Goal: Check status: Check status

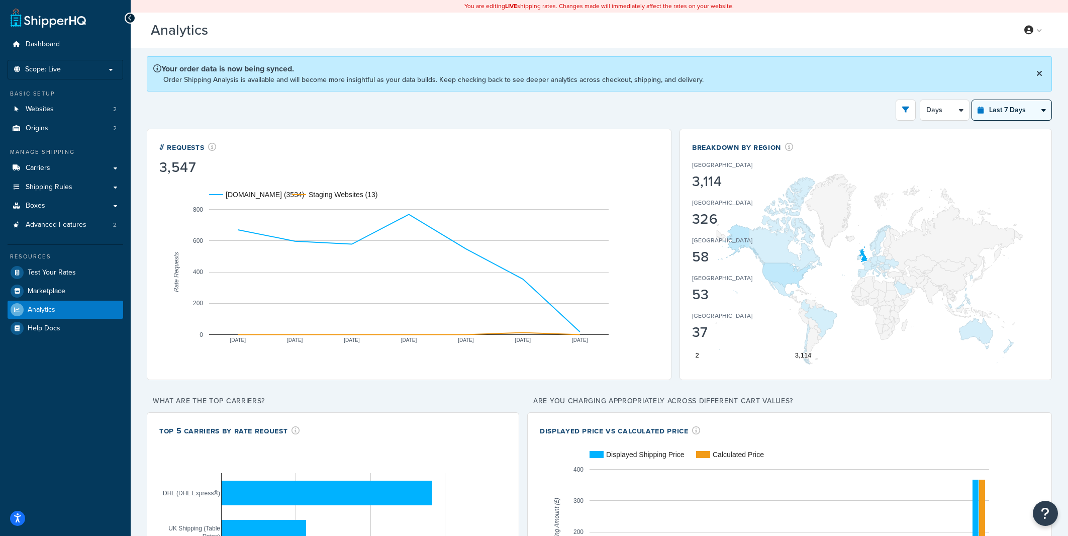
click at [972, 100] on select "Last 24 Hours Last 7 Days Last 30 Days Last 3 Months Last 6 Months Last 12 Mont…" at bounding box center [1011, 110] width 79 height 20
select select "last_24_hours"
click option "Last 24 Hours" at bounding box center [0, 0] width 0 height 0
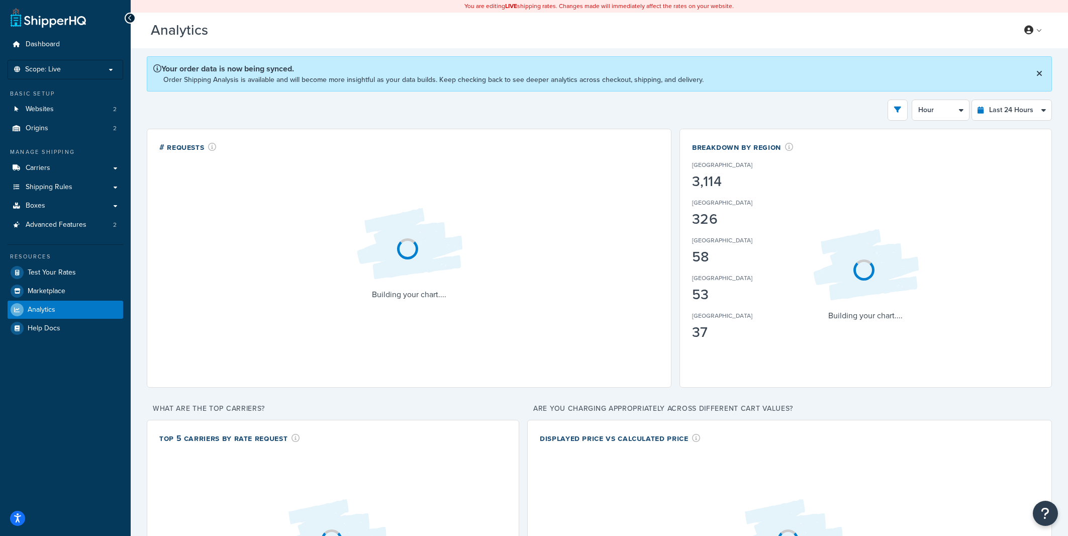
click at [806, 102] on div "Filters Website [DOMAIN_NAME] Staging Websites Destination [GEOGRAPHIC_DATA] [G…" at bounding box center [599, 110] width 905 height 21
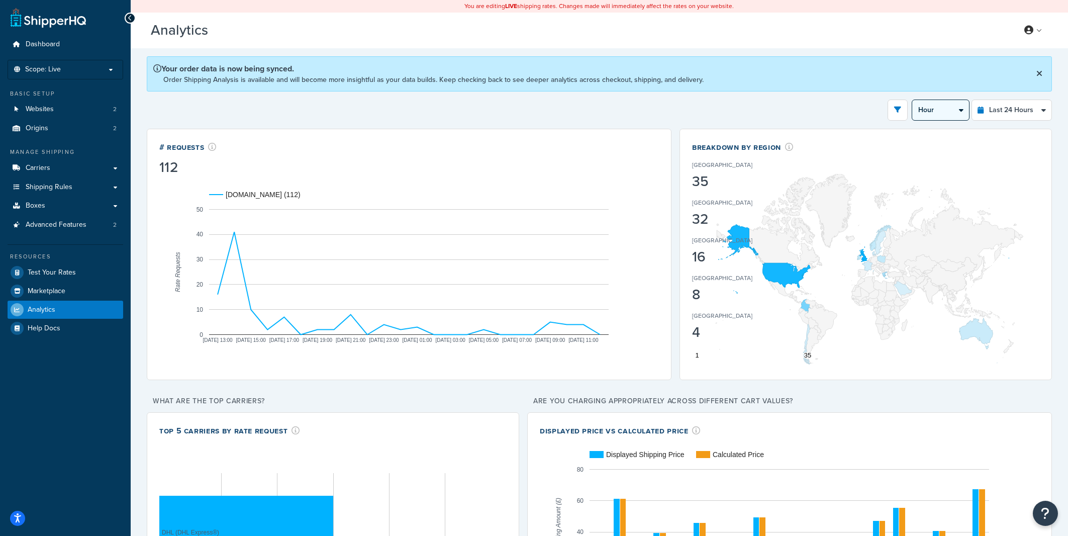
click at [912, 100] on select "Hour 30 Minutes 15 Minutes 5 Minutes" at bounding box center [940, 110] width 57 height 20
click option "30 Minutes" at bounding box center [0, 0] width 0 height 0
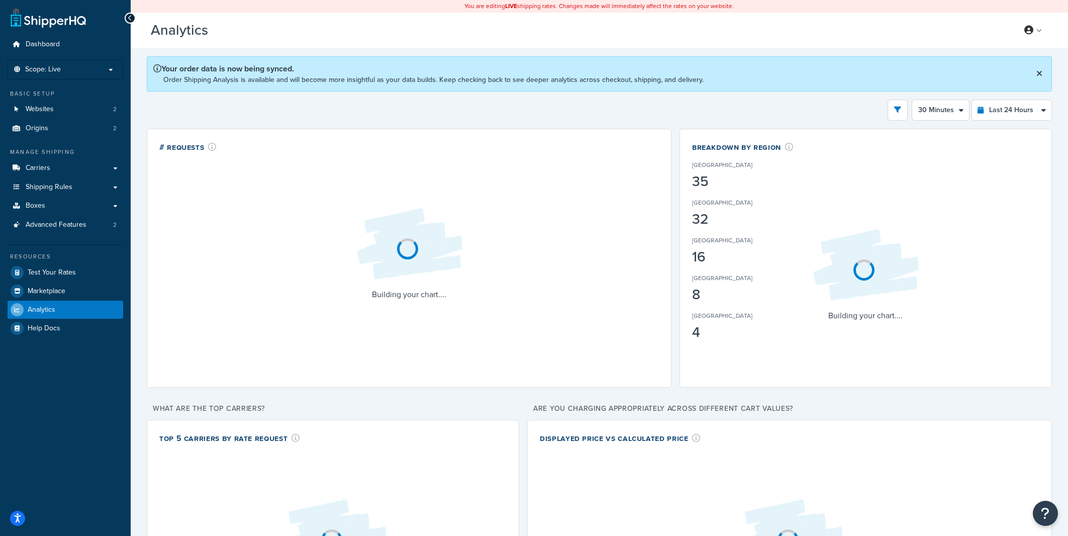
click at [863, 105] on div "Filters Website [DOMAIN_NAME] Staging Websites Destination [GEOGRAPHIC_DATA] [G…" at bounding box center [599, 110] width 905 height 21
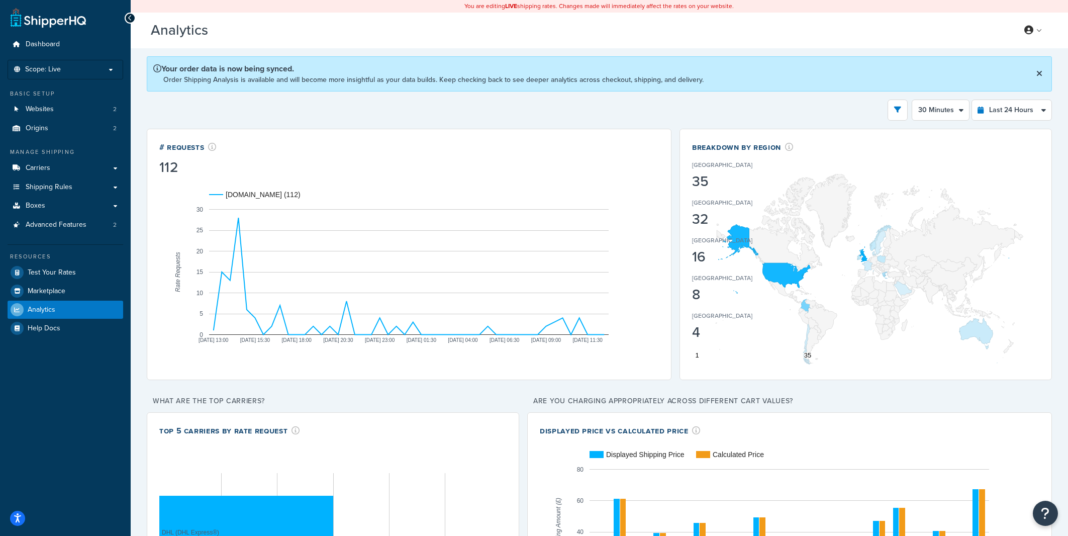
click at [961, 82] on div "Your order data is now being synced. Order Shipping Analysis is available and w…" at bounding box center [599, 73] width 905 height 35
click at [912, 100] on select "Hour 30 Minutes 15 Minutes 5 Minutes" at bounding box center [940, 110] width 57 height 20
click option "15 Minutes" at bounding box center [0, 0] width 0 height 0
drag, startPoint x: 843, startPoint y: 106, endPoint x: 852, endPoint y: 110, distance: 9.7
click at [843, 107] on div "Filters Website [DOMAIN_NAME] Staging Websites Destination [GEOGRAPHIC_DATA] [G…" at bounding box center [599, 110] width 905 height 21
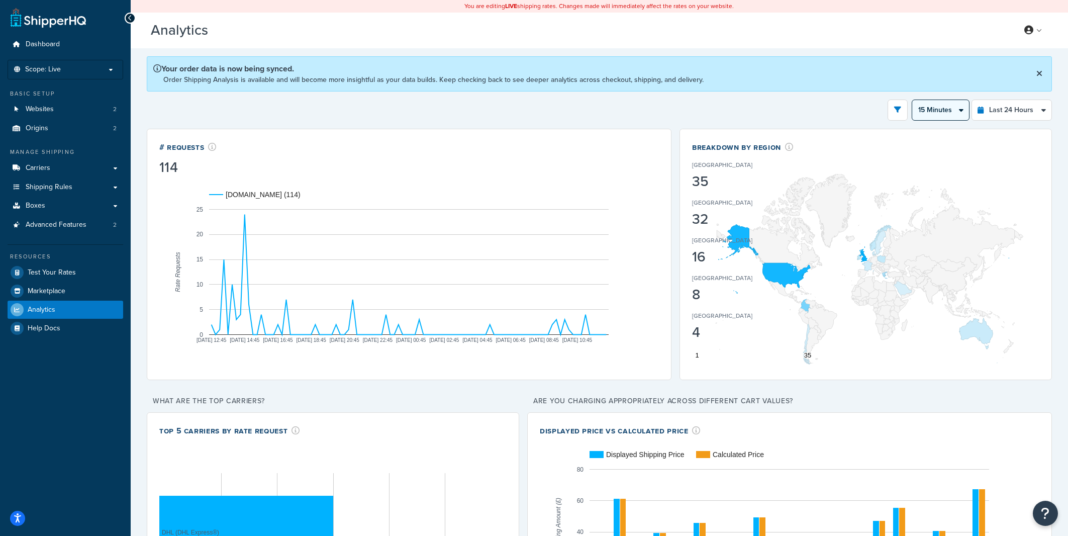
click at [912, 100] on select "Hour 30 Minutes 15 Minutes 5 Minutes" at bounding box center [940, 110] width 57 height 20
select select "5m"
click option "5 Minutes" at bounding box center [0, 0] width 0 height 0
